Goal: Entertainment & Leisure: Browse casually

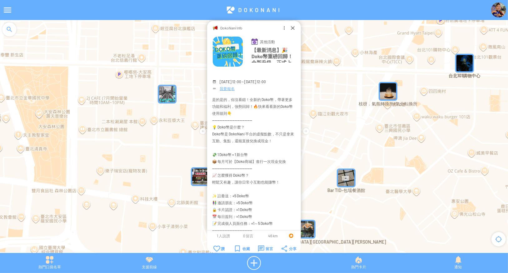
click at [352, 180] on img "Bar TID-包場餐酒館" at bounding box center [346, 177] width 19 height 19
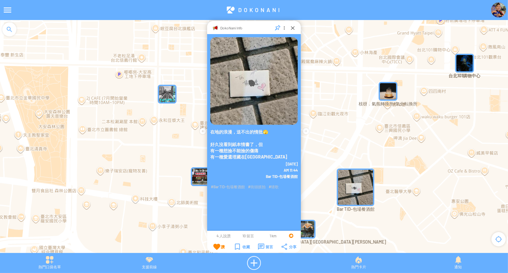
click at [389, 91] on img "枝枒．氣氛轉換所/気分転換所" at bounding box center [387, 91] width 19 height 19
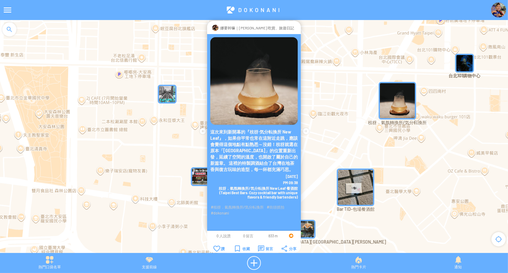
click at [170, 93] on img "" at bounding box center [167, 94] width 19 height 19
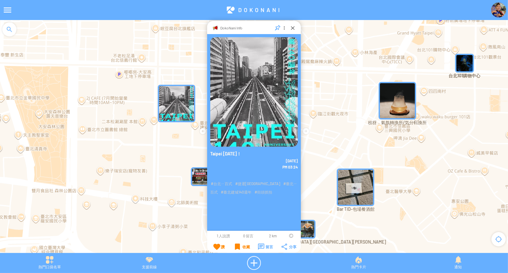
click at [362, 191] on img "Bar TID-包場餐酒館" at bounding box center [355, 186] width 37 height 37
click at [347, 180] on img "Bar TID-包場餐酒館" at bounding box center [346, 177] width 19 height 19
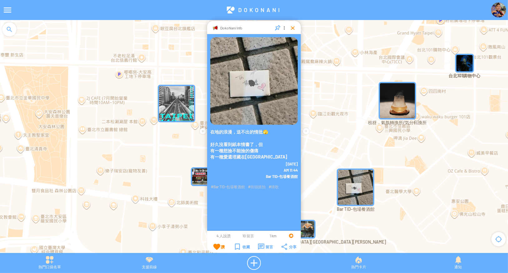
click at [291, 29] on div at bounding box center [292, 28] width 6 height 6
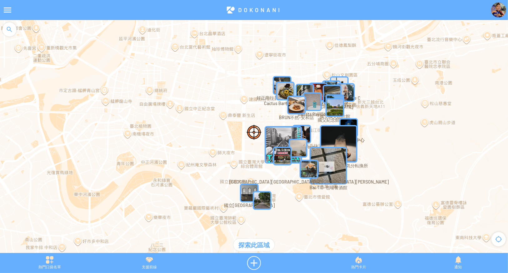
click at [281, 82] on img "Cactus Bar餐酒館｜被" at bounding box center [285, 90] width 19 height 19
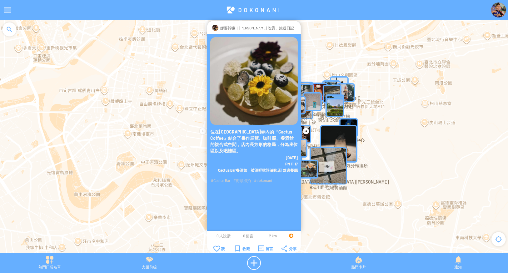
click at [296, 25] on div at bounding box center [296, 28] width 0 height 6
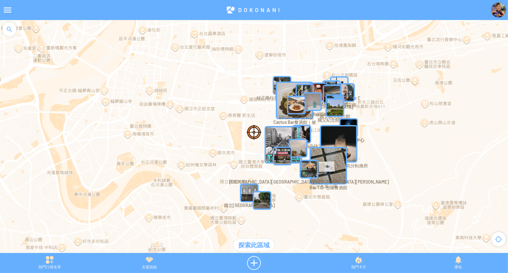
click at [334, 172] on img "Bar TID-包場餐酒館" at bounding box center [327, 165] width 37 height 37
click at [325, 158] on img "Bar TID-包場餐酒館" at bounding box center [318, 156] width 19 height 19
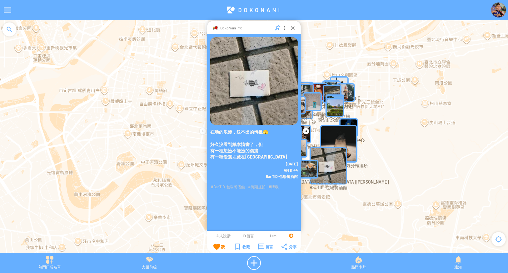
click at [338, 96] on img "國立國父紀念館" at bounding box center [334, 103] width 19 height 19
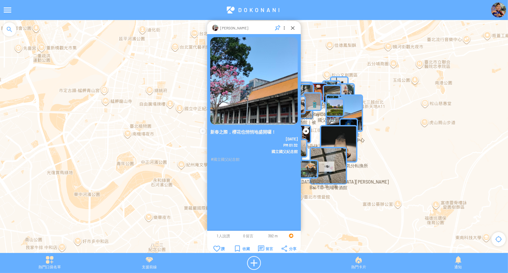
click at [236, 9] on div at bounding box center [253, 9] width 476 height 15
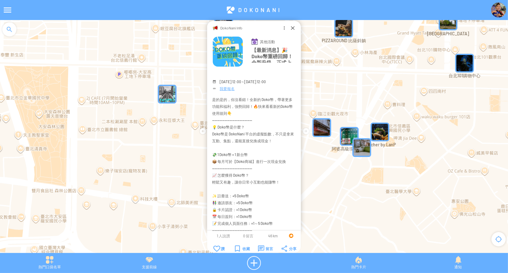
click at [364, 147] on img "" at bounding box center [361, 147] width 19 height 19
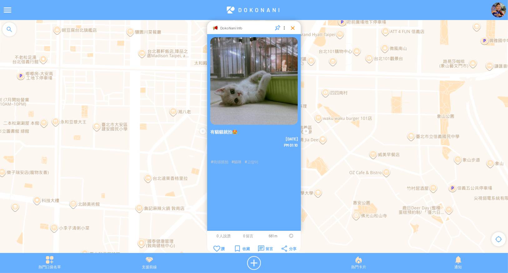
click at [292, 25] on div at bounding box center [292, 28] width 6 height 6
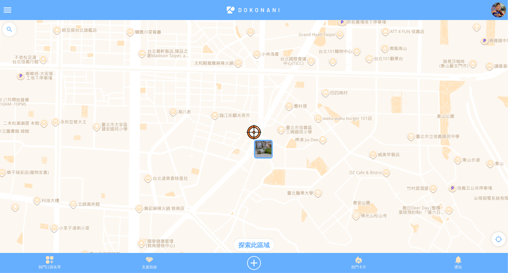
click at [262, 243] on div "探索此區域" at bounding box center [253, 244] width 41 height 12
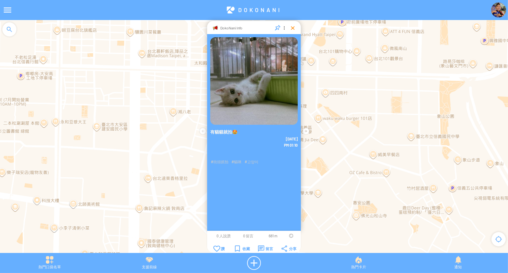
click at [292, 27] on div at bounding box center [292, 28] width 6 height 6
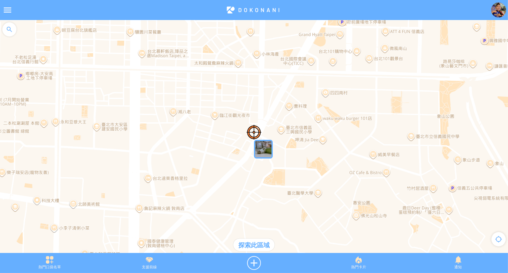
click at [249, 244] on div "探索此區域" at bounding box center [253, 244] width 41 height 12
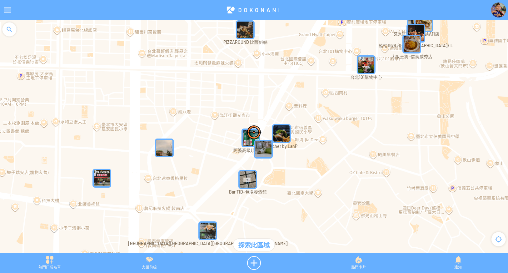
click at [365, 68] on img "台北101購物中心" at bounding box center [366, 64] width 19 height 19
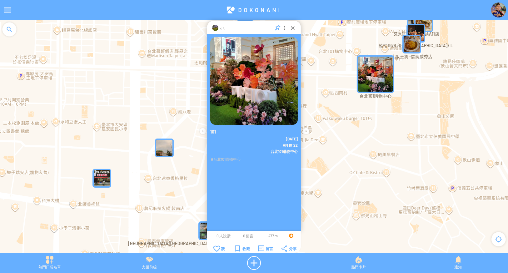
click at [107, 174] on img "" at bounding box center [101, 178] width 19 height 19
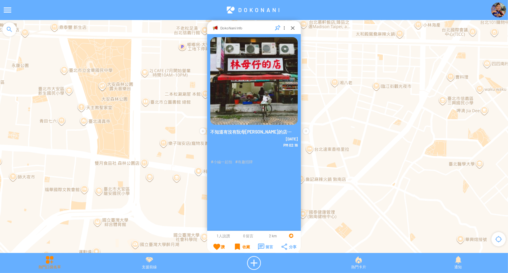
click at [58, 264] on div "熱門口袋名單" at bounding box center [50, 263] width 100 height 14
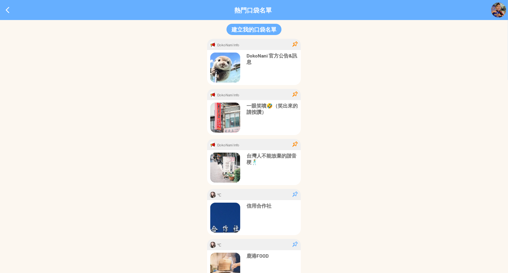
click at [274, 58] on p "DokoNani 官方公告&訊息" at bounding box center [271, 58] width 51 height 12
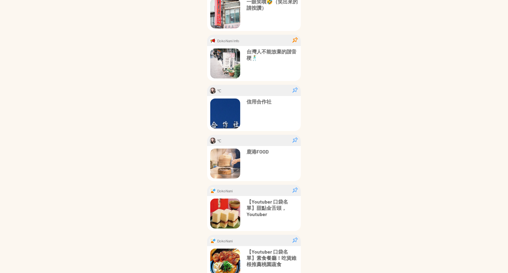
click at [260, 150] on p "鹿港FOOD" at bounding box center [271, 151] width 51 height 6
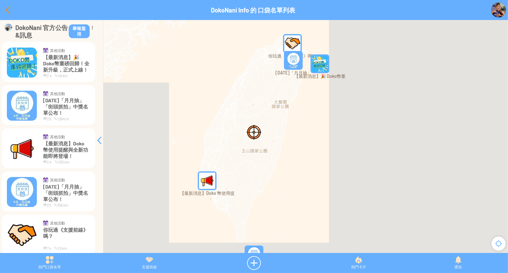
click at [8, 12] on div at bounding box center [7, 9] width 15 height 15
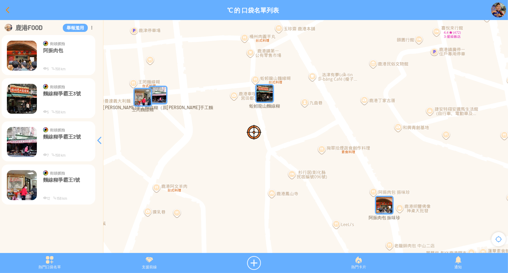
click at [6, 12] on div at bounding box center [7, 9] width 15 height 15
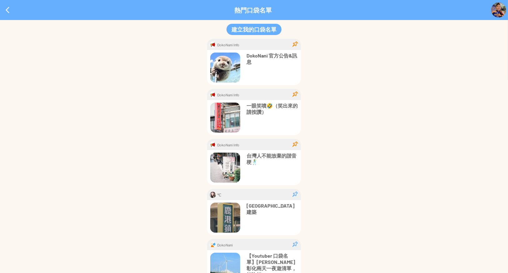
click at [4, 5] on div at bounding box center [7, 9] width 15 height 15
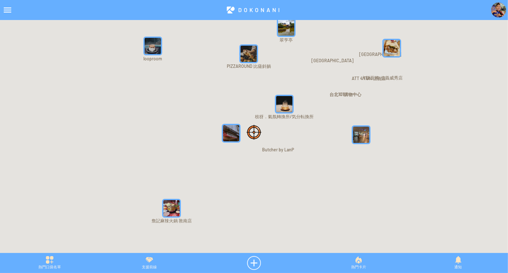
click at [266, 92] on div at bounding box center [254, 139] width 508 height 239
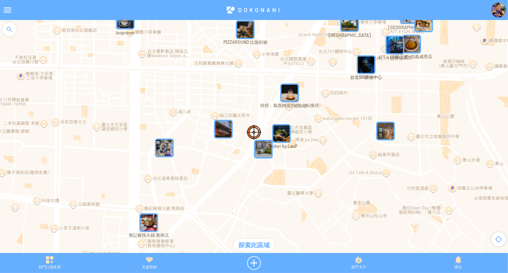
click at [250, 34] on img "PIZZAROUND 比薩斜躺" at bounding box center [245, 29] width 19 height 19
